Goal: Find contact information: Find contact information

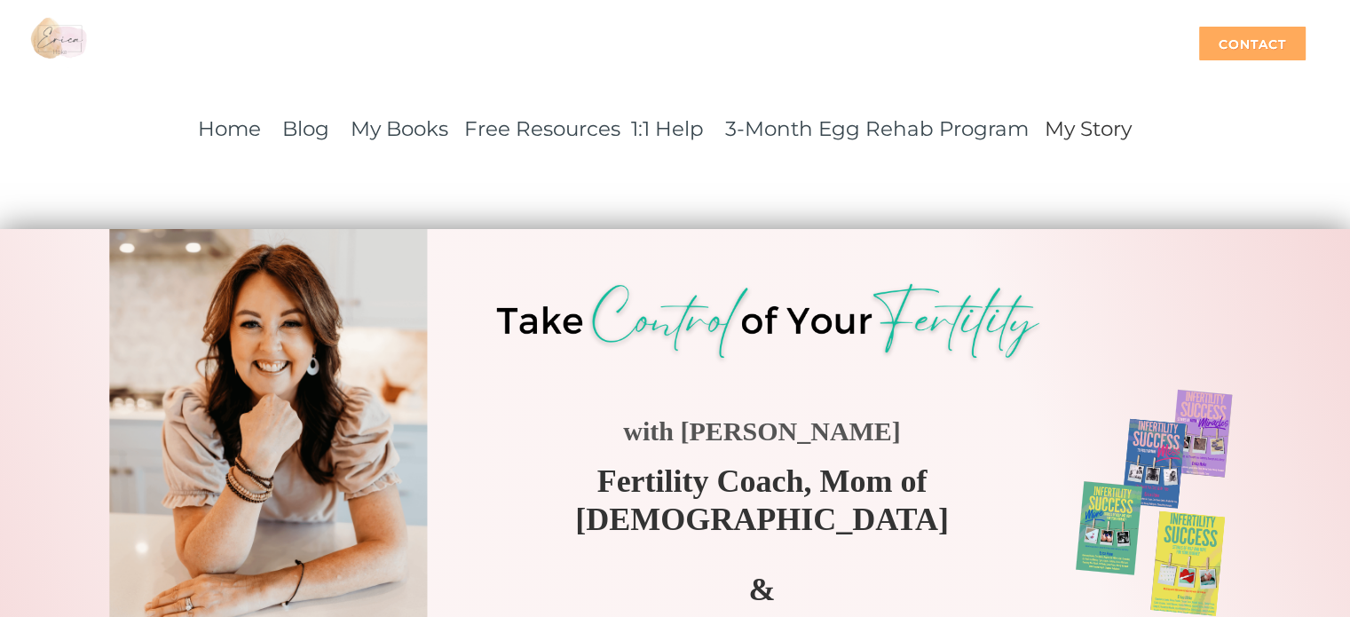
click at [1267, 39] on div "Contact" at bounding box center [1252, 44] width 107 height 34
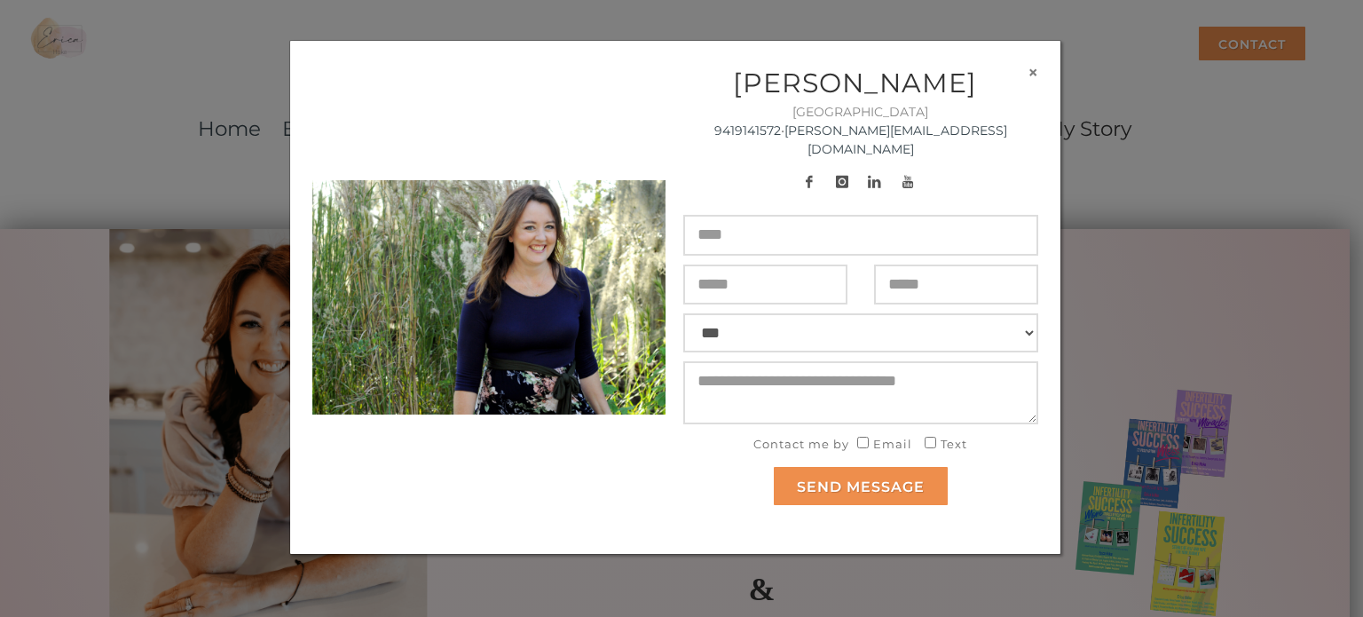
click at [1031, 71] on button "×" at bounding box center [1033, 72] width 11 height 19
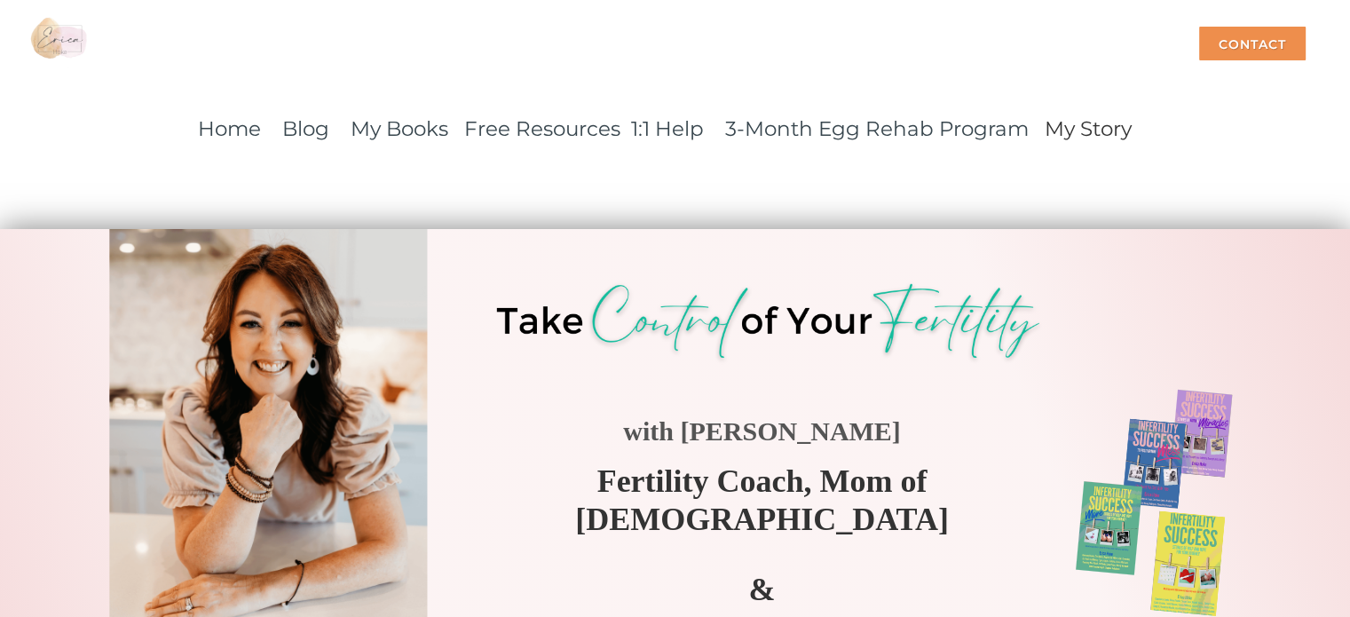
drag, startPoint x: 1031, startPoint y: 71, endPoint x: 938, endPoint y: 74, distance: 93.2
click at [938, 74] on div "Home Contact" at bounding box center [675, 44] width 1350 height 89
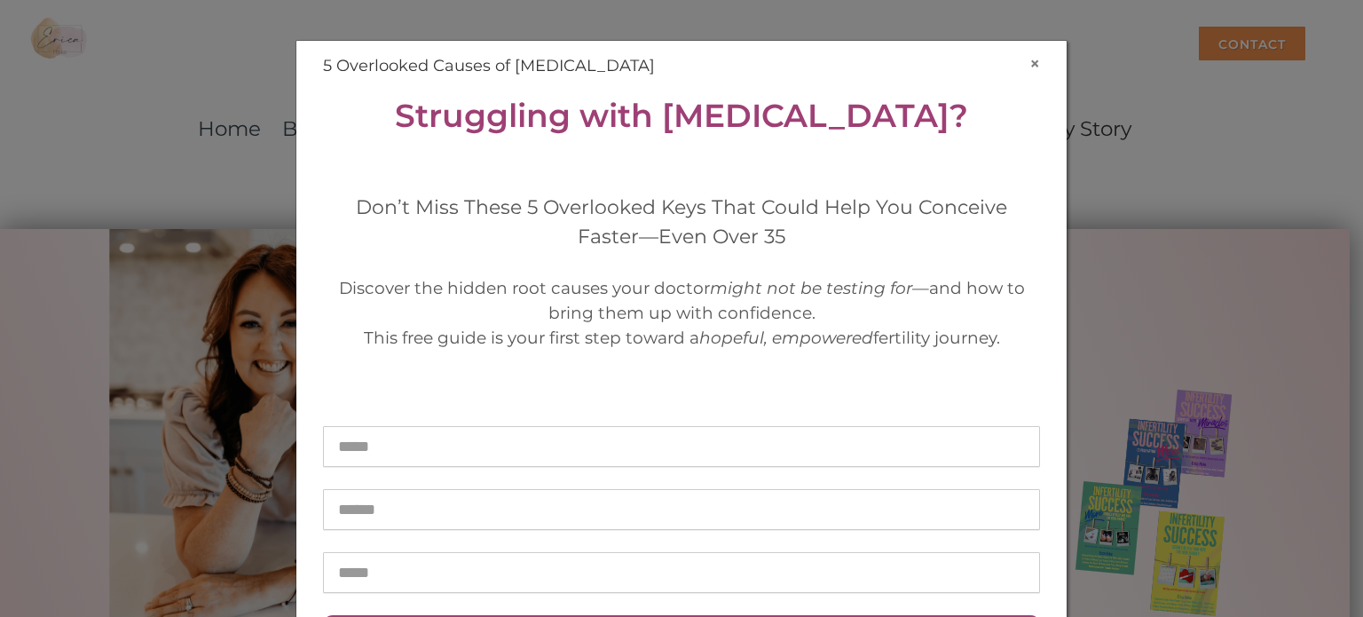
click at [1030, 63] on button "×" at bounding box center [1035, 63] width 11 height 19
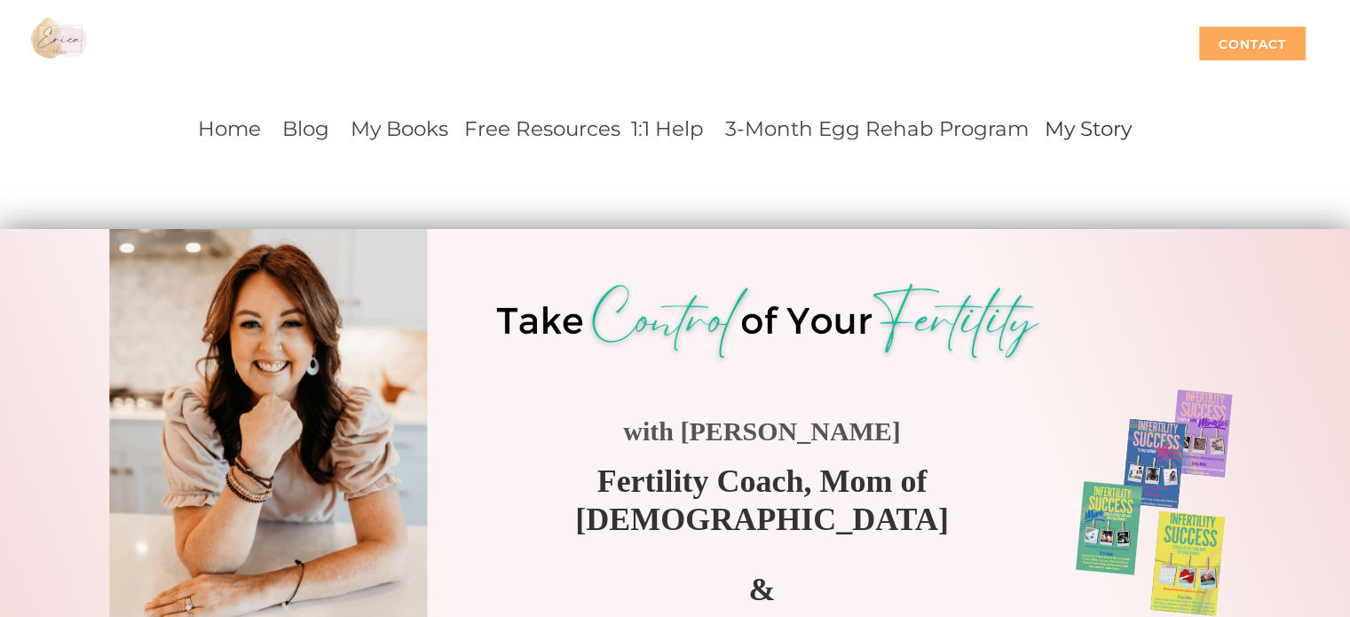
click at [1281, 43] on div "Contact" at bounding box center [1252, 44] width 107 height 34
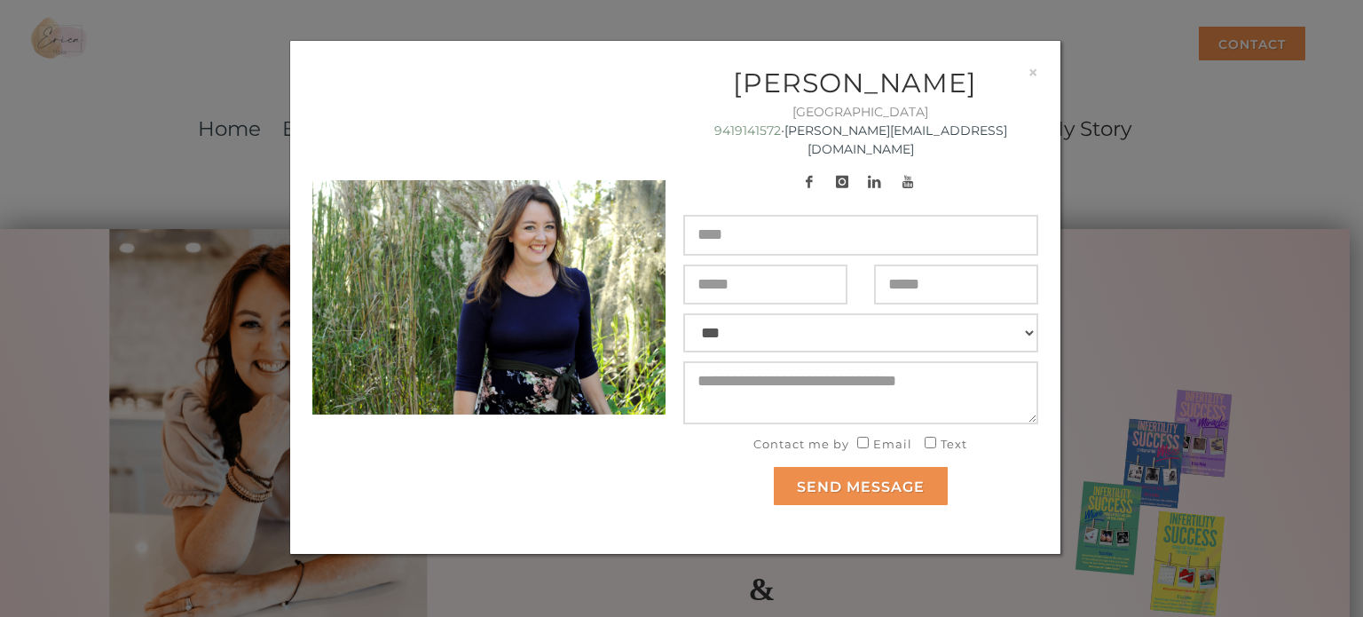
click at [781, 129] on link "9419141572" at bounding box center [747, 130] width 67 height 16
click at [1033, 72] on button "×" at bounding box center [1033, 72] width 11 height 19
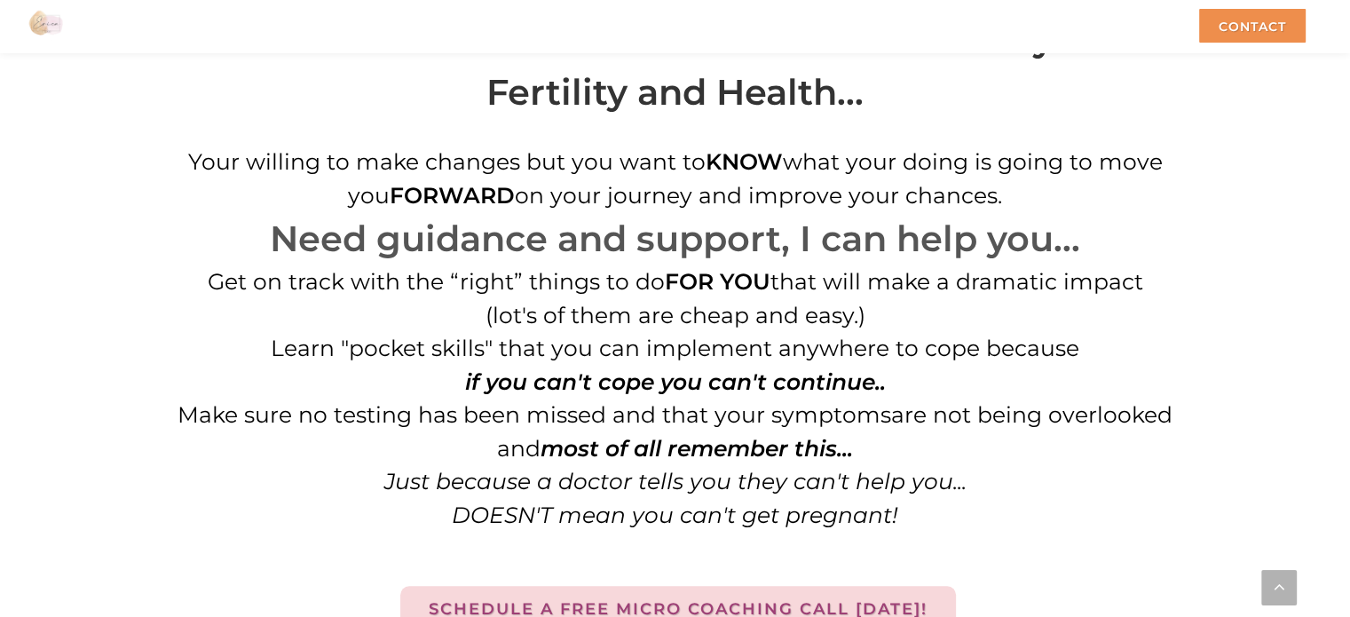
scroll to position [2102, 0]
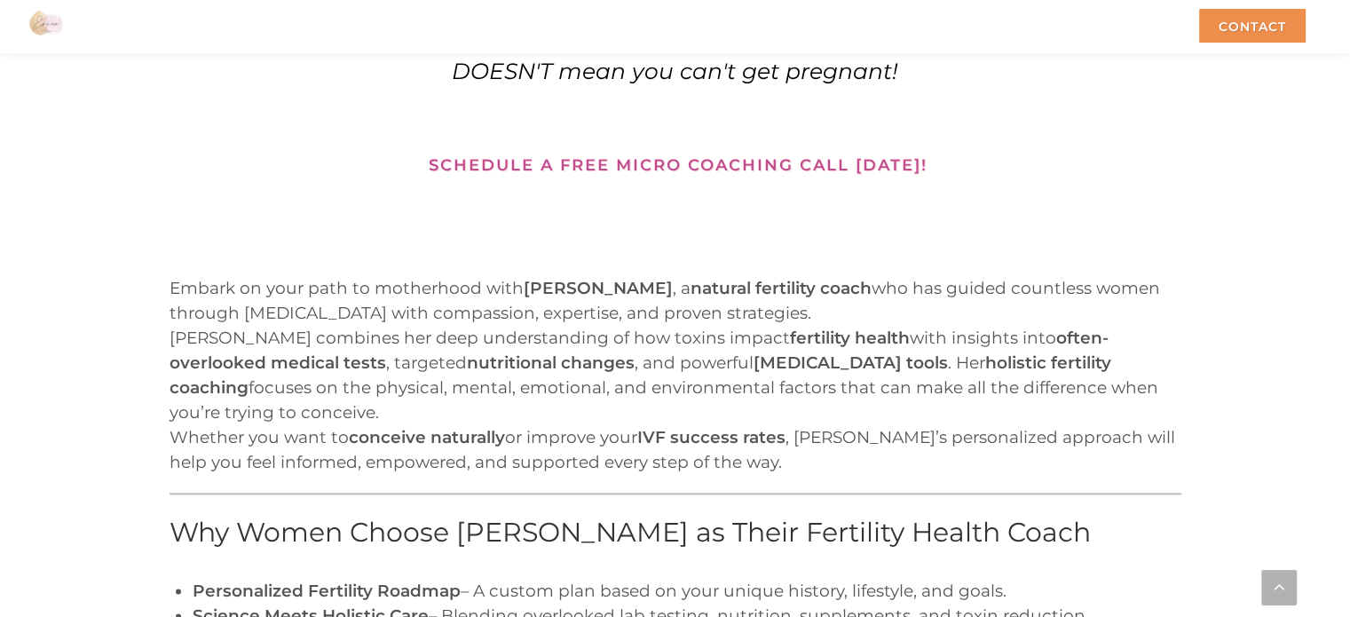
click at [634, 148] on link "Schedule a free Micro Coaching call [DATE]!" at bounding box center [678, 163] width 556 height 43
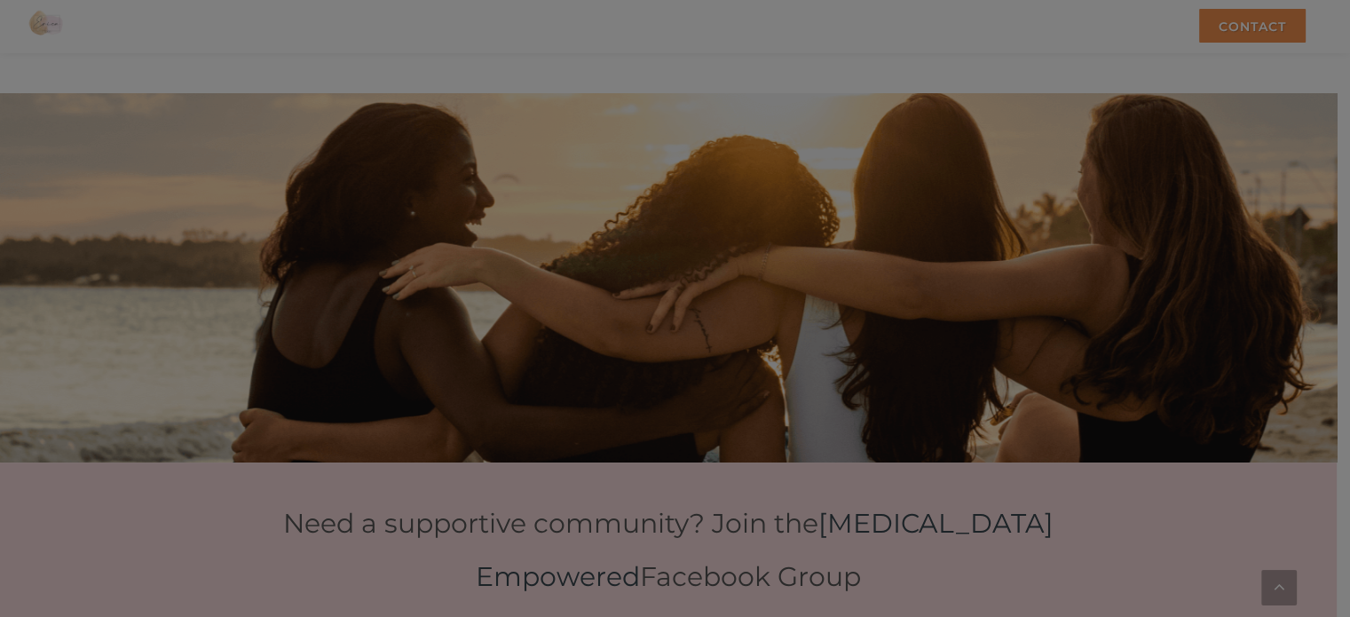
scroll to position [6191, 0]
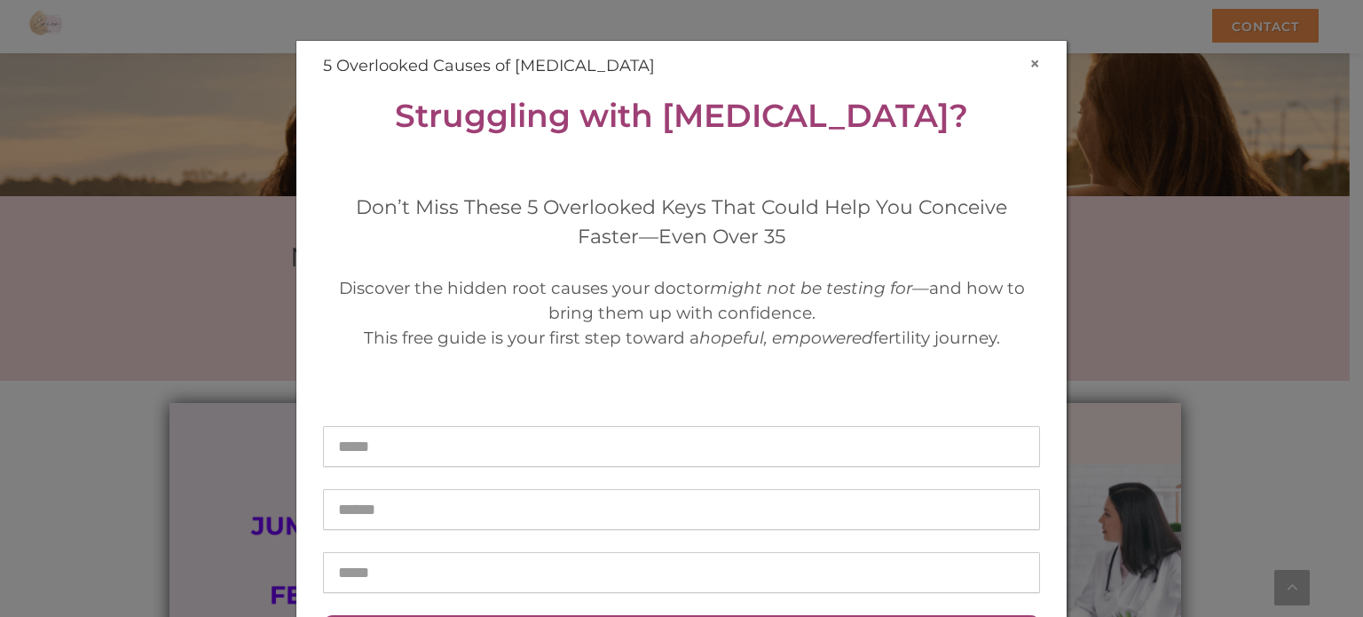
click at [1030, 59] on button "×" at bounding box center [1035, 63] width 11 height 19
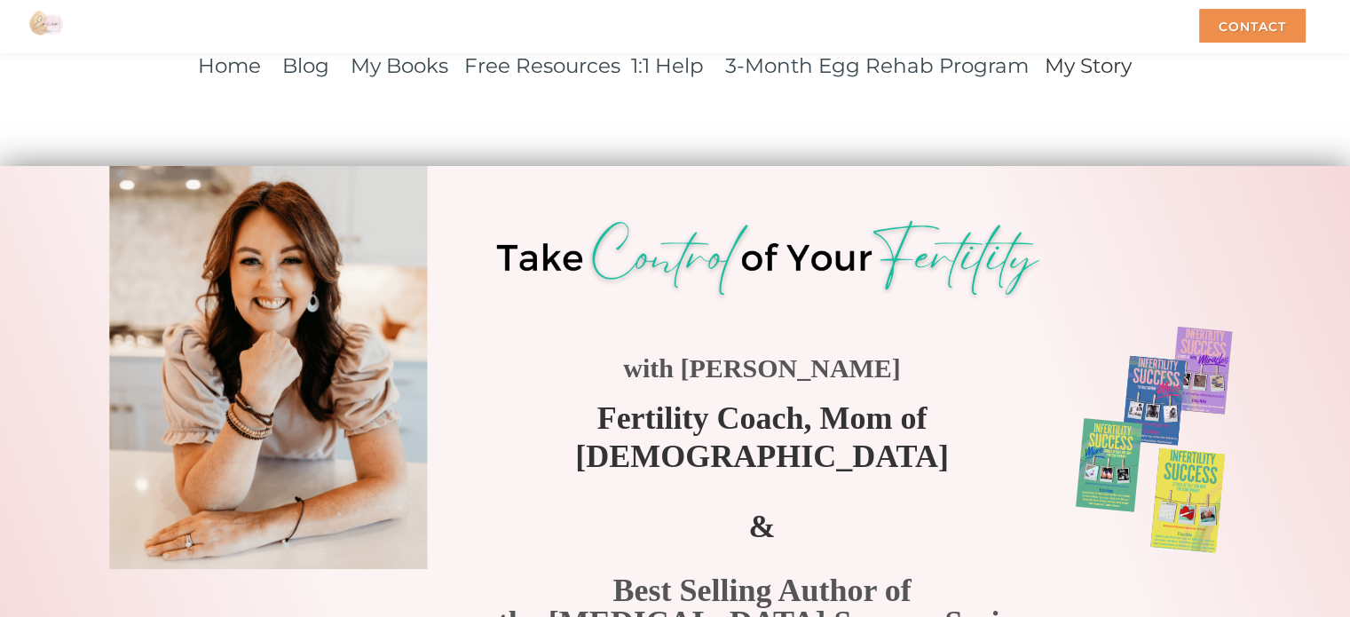
scroll to position [0, 0]
